Goal: Transaction & Acquisition: Purchase product/service

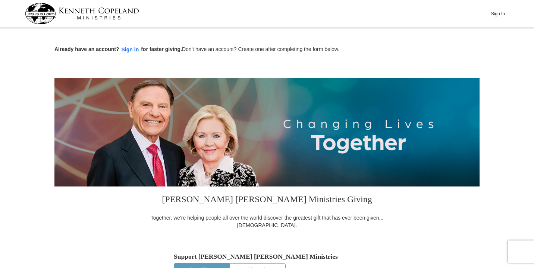
click at [499, 13] on button "Sign In" at bounding box center [497, 14] width 22 height 12
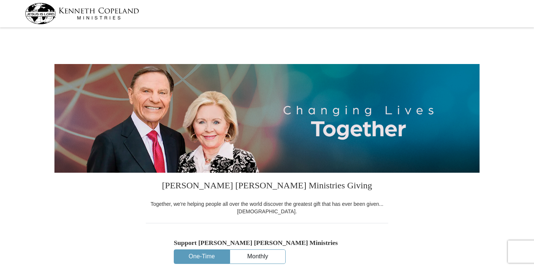
select select "MO"
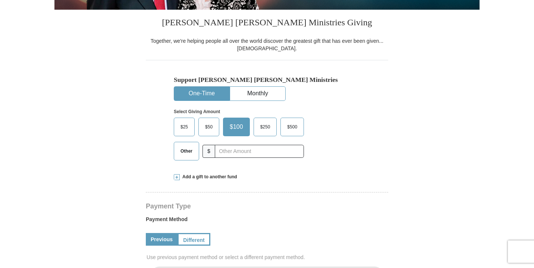
scroll to position [164, 0]
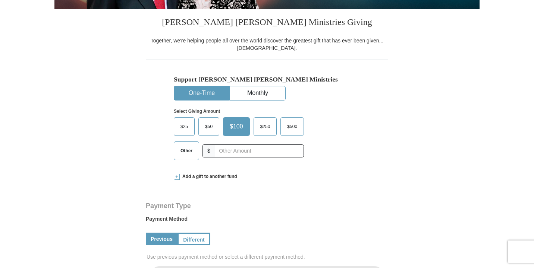
click at [205, 89] on button "One-Time" at bounding box center [201, 93] width 55 height 14
click at [182, 157] on span "Other" at bounding box center [186, 150] width 19 height 11
click at [0, 0] on input "Other" at bounding box center [0, 0] width 0 height 0
click at [287, 180] on div "Add a gift to another fund" at bounding box center [267, 177] width 186 height 6
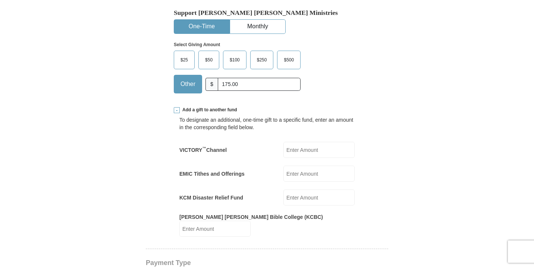
scroll to position [239, 0]
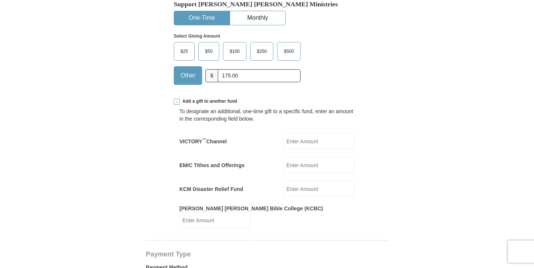
click at [310, 173] on input "EMIC Tithes and Offerings" at bounding box center [318, 165] width 71 height 16
click at [234, 82] on input "175.00" at bounding box center [259, 75] width 83 height 13
type input "1"
click at [299, 173] on input "EMIC Tithes and Offerings" at bounding box center [318, 165] width 71 height 16
type input "175.00"
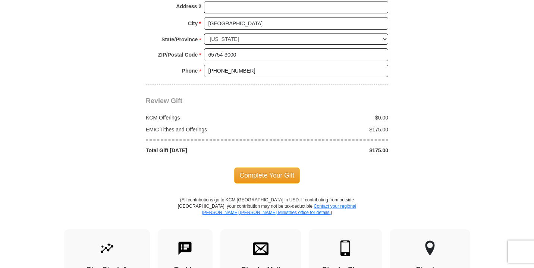
scroll to position [741, 0]
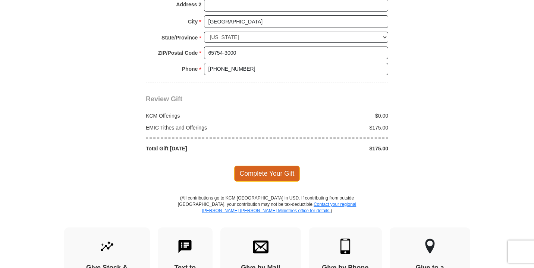
click at [263, 166] on span "Complete Your Gift" at bounding box center [267, 174] width 66 height 16
